Goal: Information Seeking & Learning: Understand process/instructions

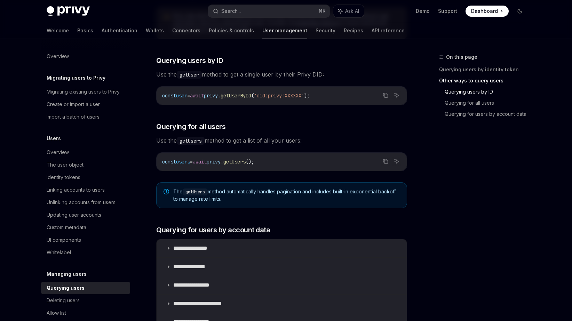
scroll to position [248, 0]
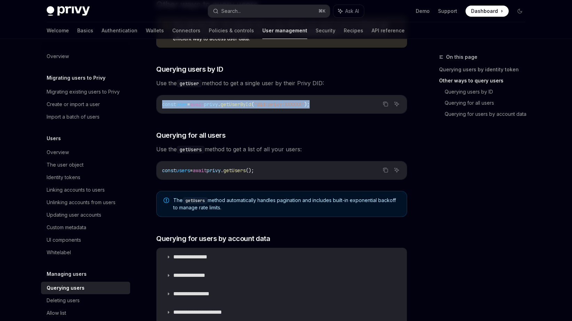
drag, startPoint x: 168, startPoint y: 104, endPoint x: 335, endPoint y: 103, distance: 167.3
click at [335, 103] on div "const user = await privy . getUserById ( 'did:privy:XXXXXX' );" at bounding box center [282, 104] width 250 height 18
click at [187, 103] on span "user" at bounding box center [181, 104] width 11 height 6
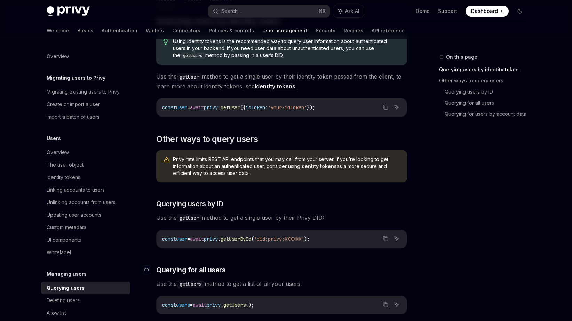
scroll to position [95, 0]
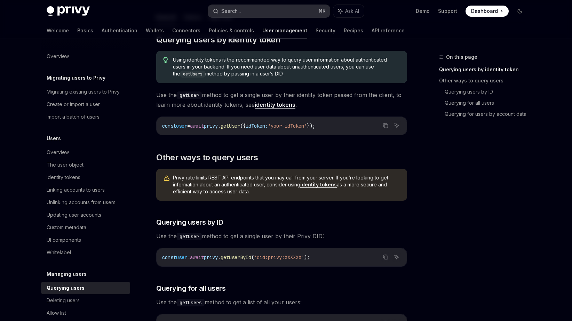
click at [270, 11] on button "Search... ⌘ K" at bounding box center [269, 11] width 122 height 13
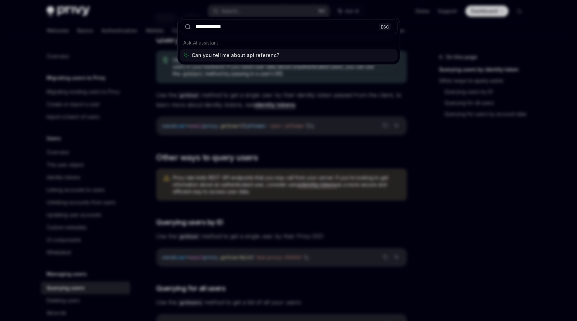
type input "**********"
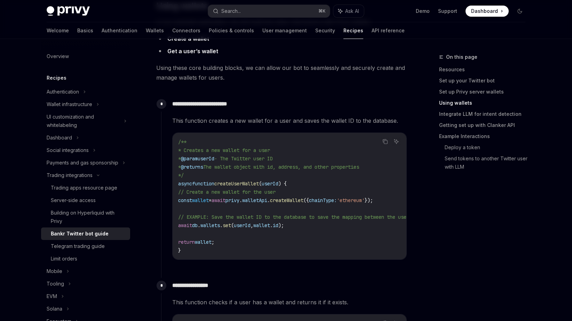
scroll to position [366, 0]
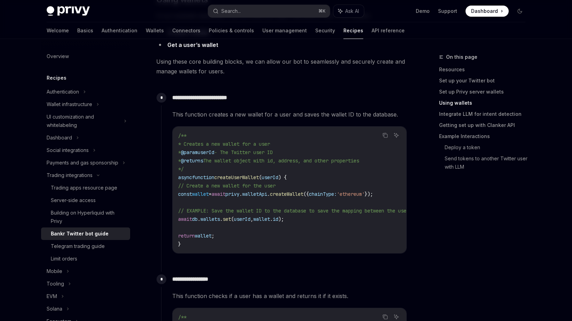
click at [86, 14] on img at bounding box center [68, 11] width 43 height 10
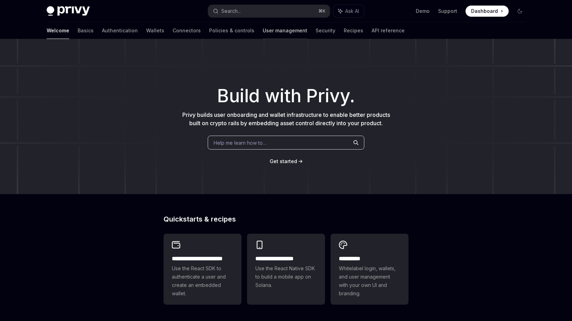
click at [263, 32] on link "User management" at bounding box center [285, 30] width 45 height 17
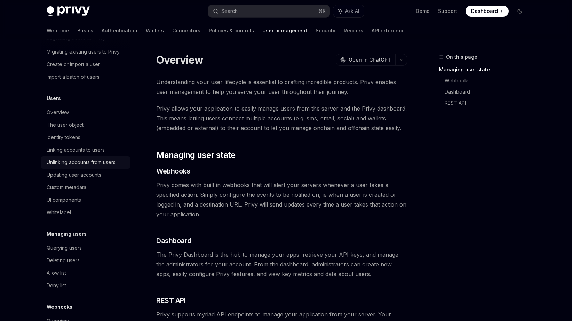
scroll to position [49, 0]
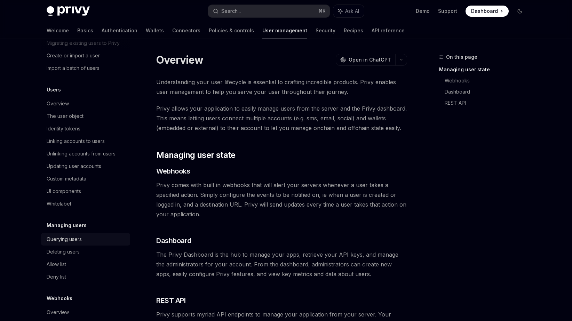
click at [77, 241] on div "Querying users" at bounding box center [64, 239] width 35 height 8
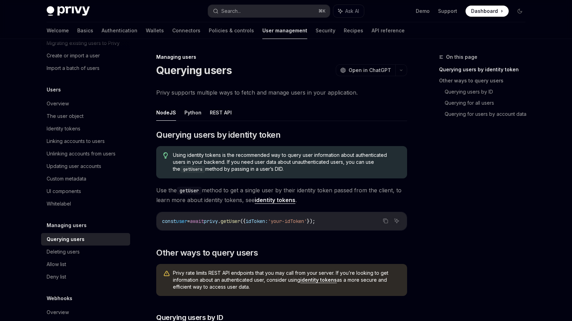
click at [262, 200] on link "identity tokens" at bounding box center [275, 200] width 41 height 7
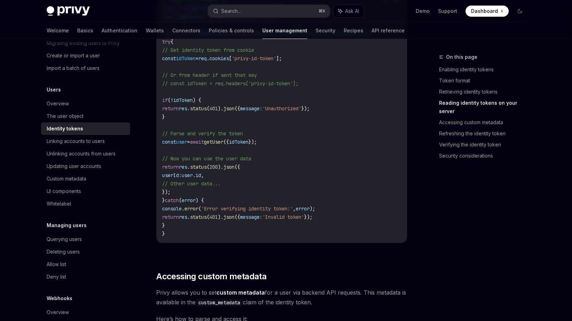
scroll to position [1000, 0]
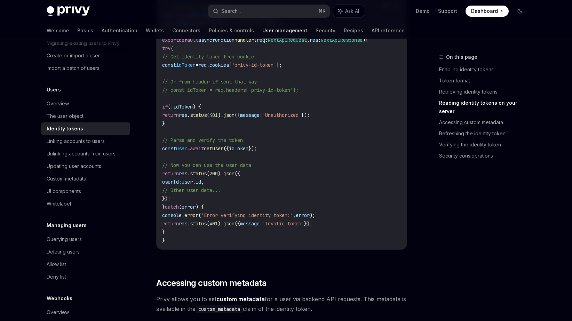
click at [223, 148] on span "getUser" at bounding box center [213, 148] width 19 height 6
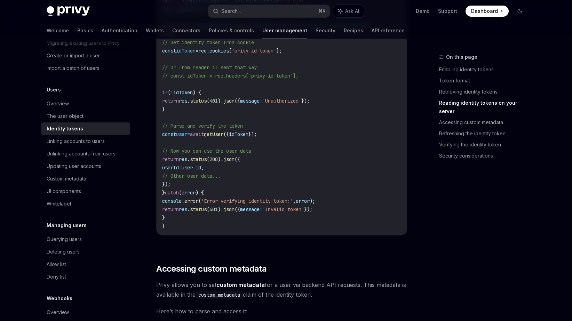
scroll to position [1008, 0]
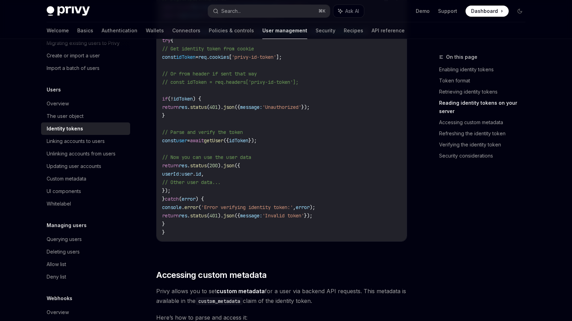
click at [223, 142] on span "getUser" at bounding box center [213, 140] width 19 height 6
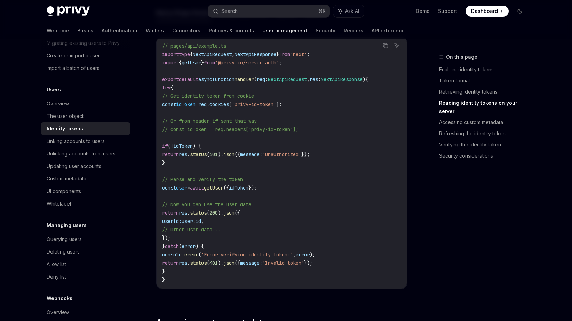
scroll to position [958, 0]
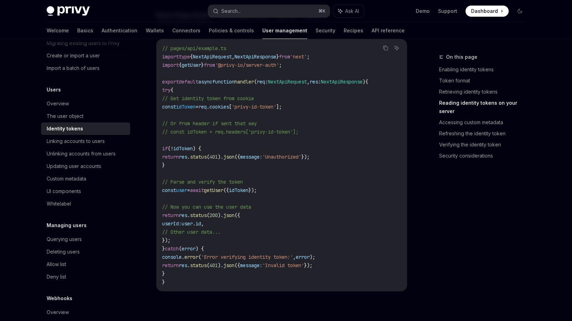
click at [229, 192] on span "({" at bounding box center [226, 190] width 6 height 6
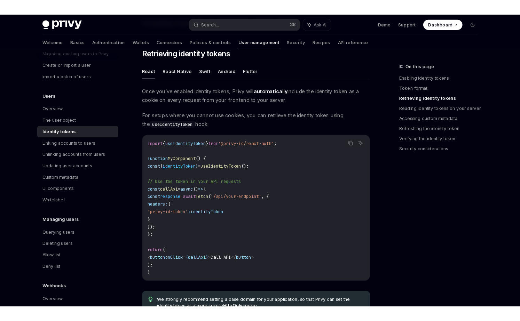
scroll to position [572, 0]
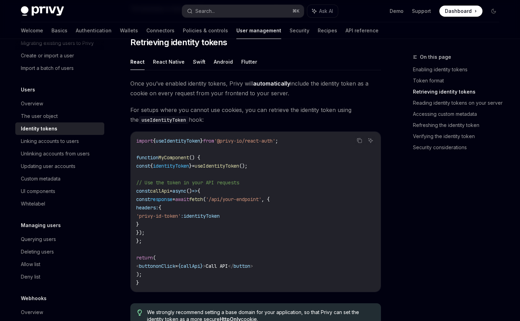
type textarea "*"
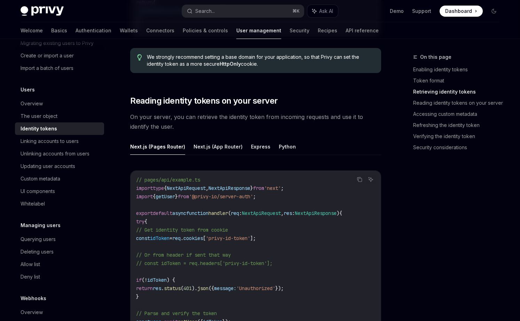
scroll to position [823, 0]
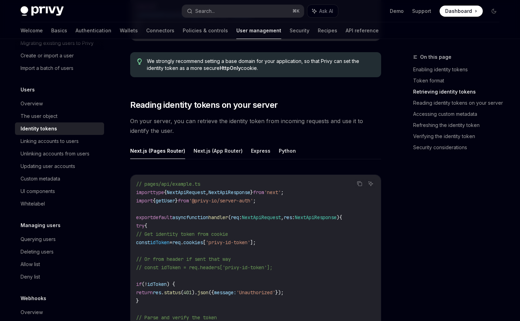
click at [430, 187] on div "On this page Enabling identity tokens Token format Retrieving identity tokens R…" at bounding box center [452, 187] width 106 height 268
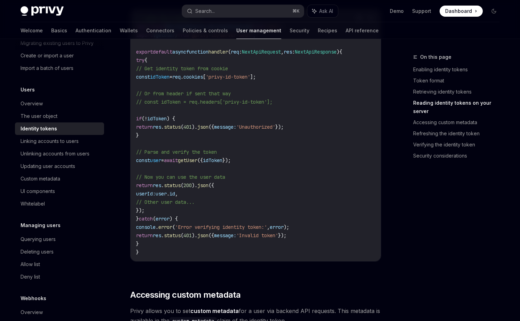
scroll to position [1231, 0]
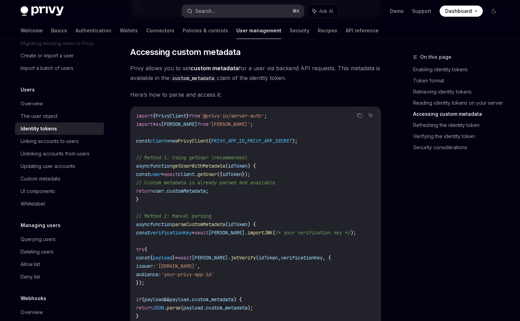
click at [216, 15] on button "Search... ⌘ K" at bounding box center [243, 11] width 122 height 13
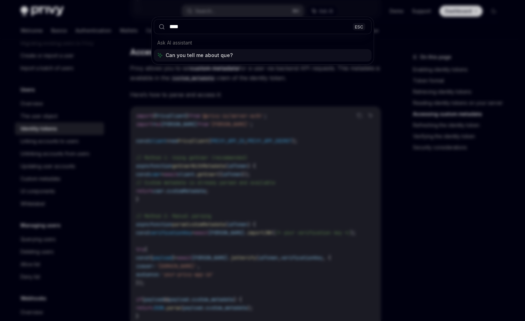
type input "*****"
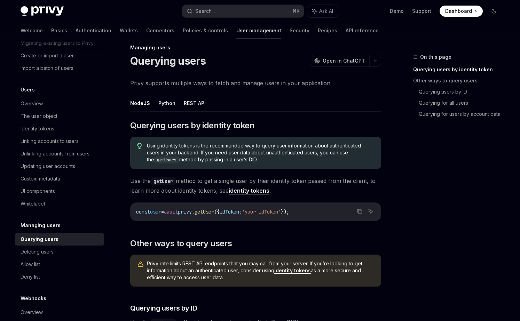
scroll to position [154, 0]
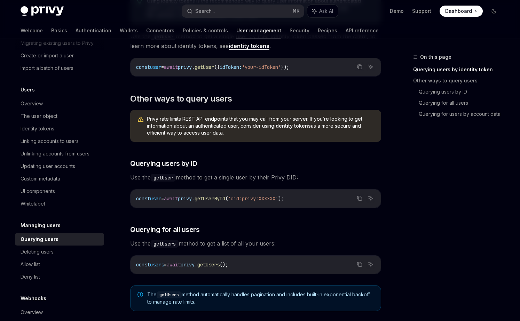
click at [192, 199] on span "privy" at bounding box center [185, 199] width 14 height 6
copy span "privy"
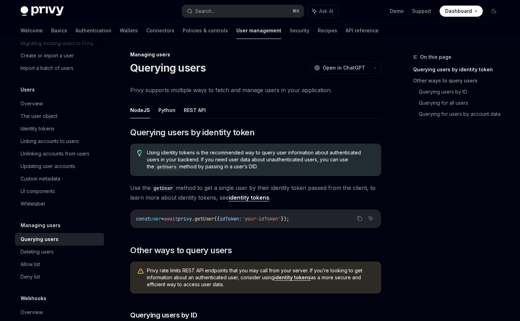
scroll to position [0, 0]
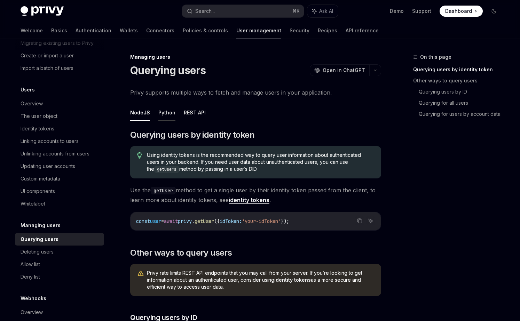
click at [164, 116] on button "Python" at bounding box center [166, 112] width 17 height 16
click at [274, 200] on link "identity tokens" at bounding box center [273, 200] width 41 height 7
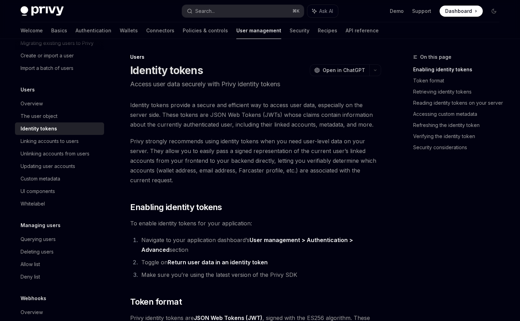
scroll to position [243, 0]
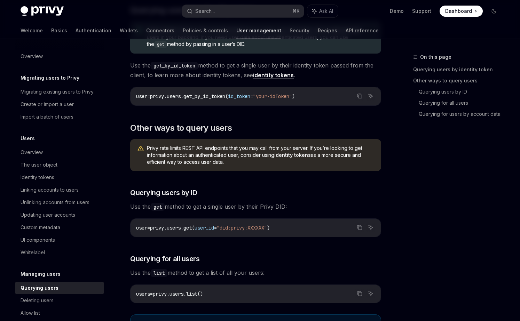
scroll to position [125, 0]
click at [318, 32] on link "Recipes" at bounding box center [327, 30] width 19 height 17
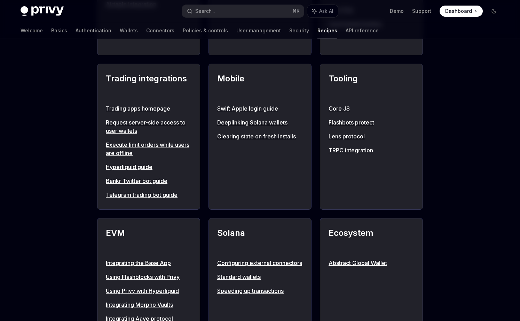
scroll to position [583, 0]
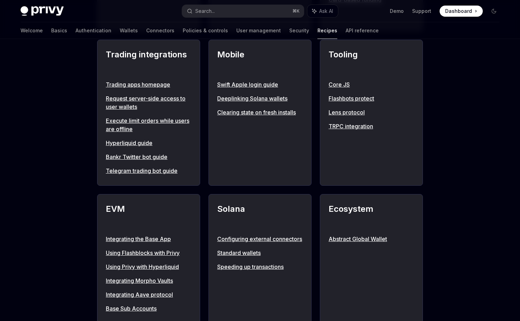
type textarea "*"
